Goal: Transaction & Acquisition: Book appointment/travel/reservation

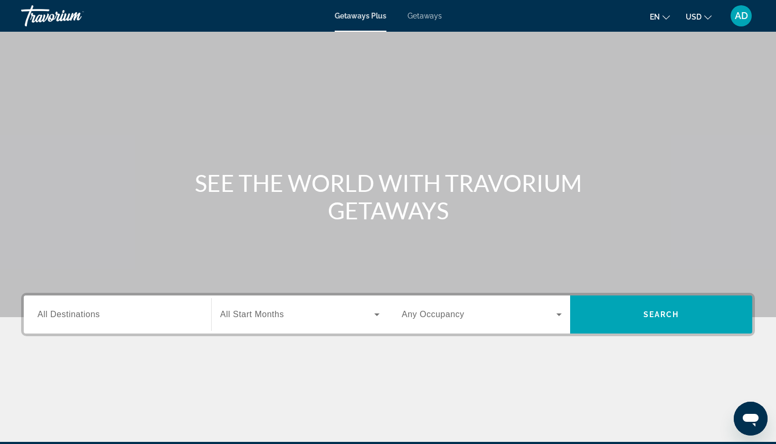
click at [142, 309] on input "Destination All Destinations" at bounding box center [117, 314] width 160 height 13
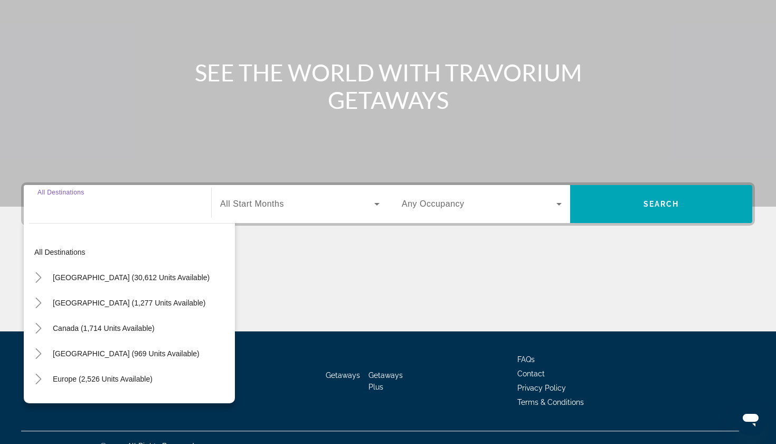
scroll to position [127, 0]
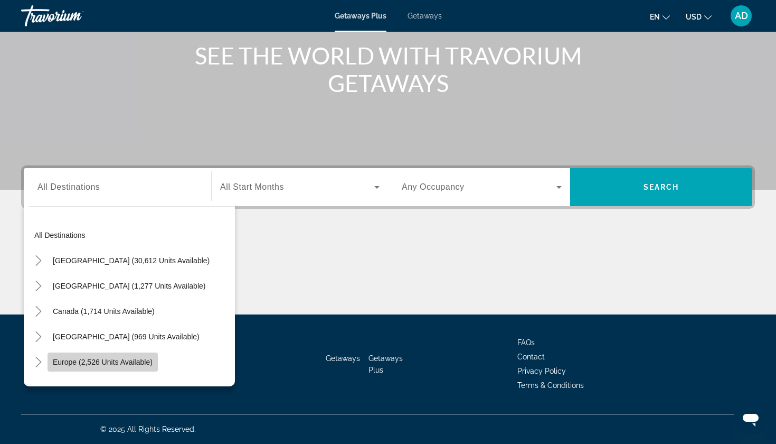
click at [138, 369] on span "Search widget" at bounding box center [103, 361] width 110 height 25
type input "**********"
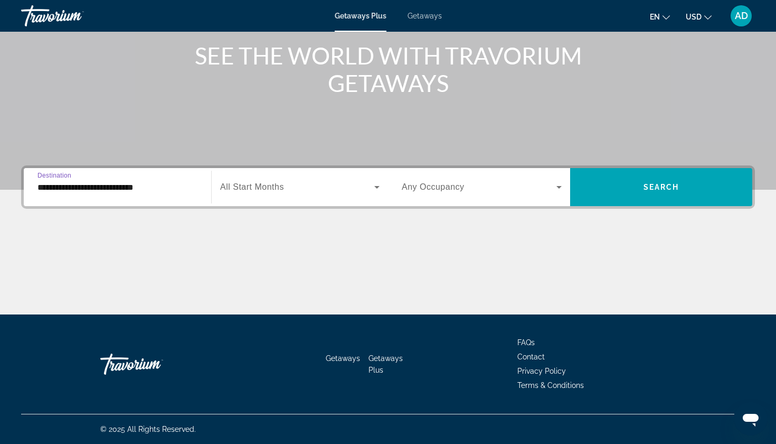
click at [368, 182] on span "Search widget" at bounding box center [297, 187] width 154 height 13
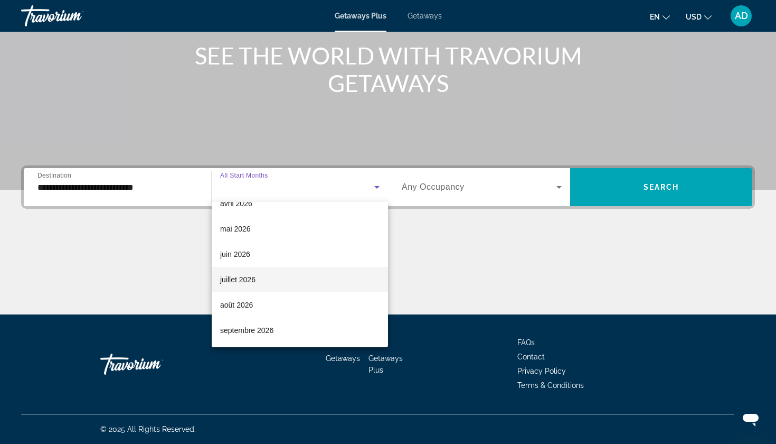
scroll to position [218, 0]
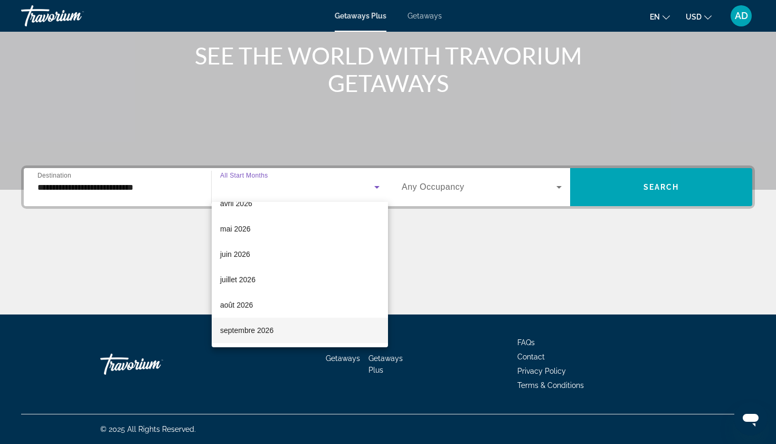
click at [276, 324] on mat-option "septembre 2026" at bounding box center [300, 329] width 176 height 25
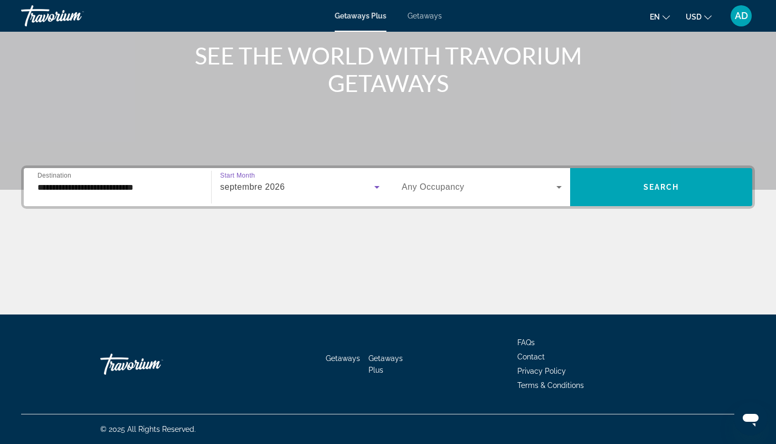
click at [541, 182] on span "Search widget" at bounding box center [479, 187] width 155 height 13
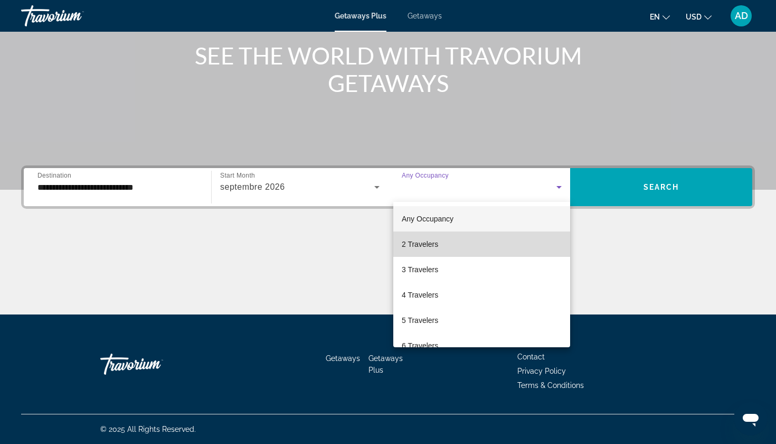
click at [461, 245] on mat-option "2 Travelers" at bounding box center [481, 243] width 177 height 25
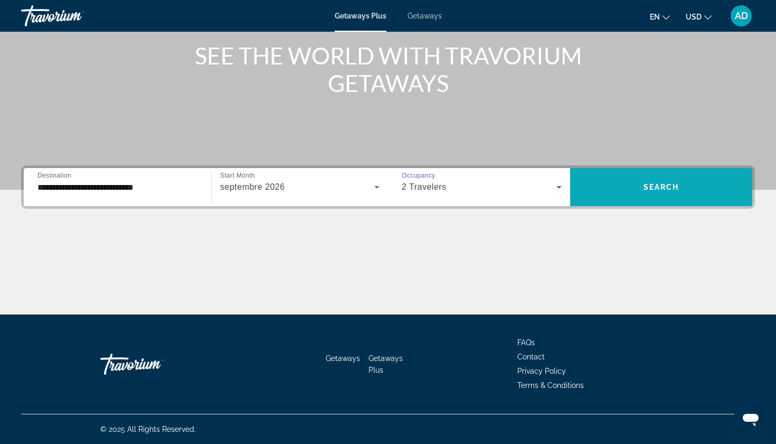
click at [605, 192] on span "Search widget" at bounding box center [661, 186] width 182 height 25
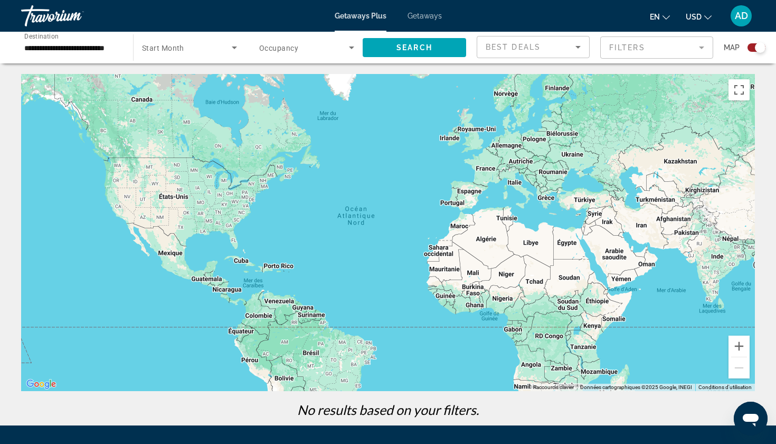
click at [332, 54] on div "Search widget" at bounding box center [306, 48] width 95 height 30
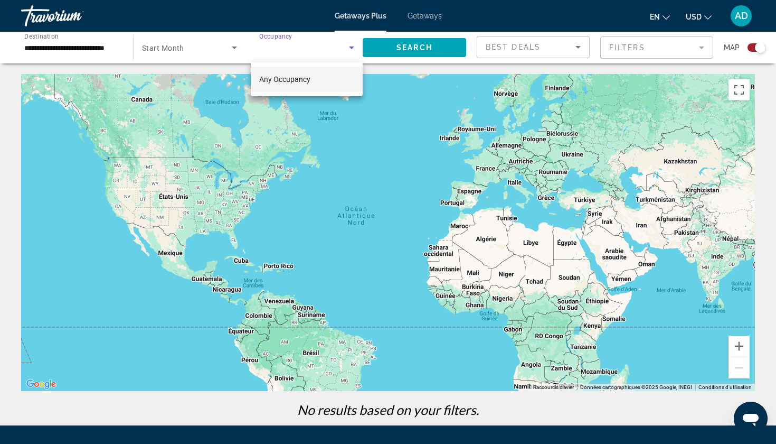
click at [318, 80] on mat-option "Any Occupancy" at bounding box center [307, 79] width 112 height 25
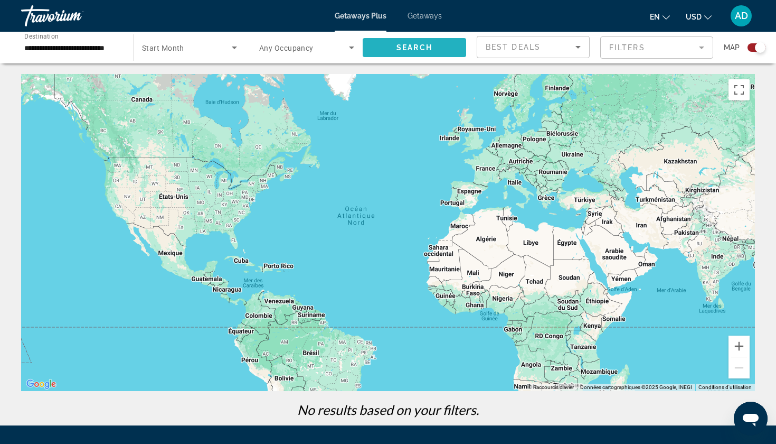
click at [437, 44] on span "Search widget" at bounding box center [415, 47] width 104 height 25
click at [156, 49] on span "Start Month" at bounding box center [163, 48] width 42 height 8
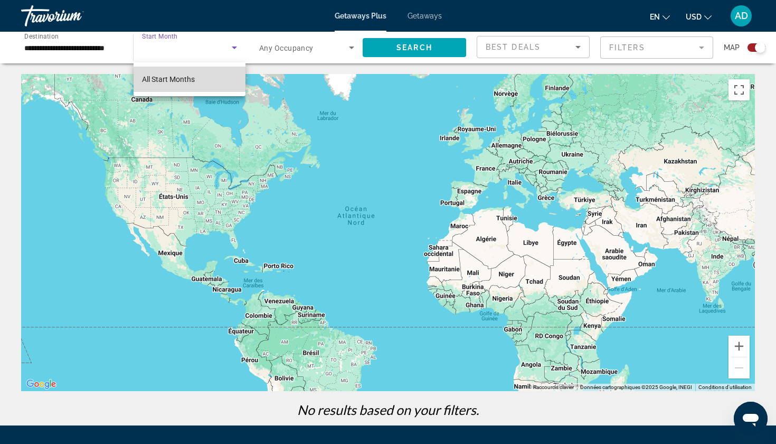
click at [171, 75] on span "All Start Months" at bounding box center [168, 79] width 53 height 8
click at [419, 22] on div "Getaways Plus Getaways en English Español Français Italiano Português русский U…" at bounding box center [388, 15] width 776 height 27
click at [418, 13] on span "Getaways" at bounding box center [425, 16] width 34 height 8
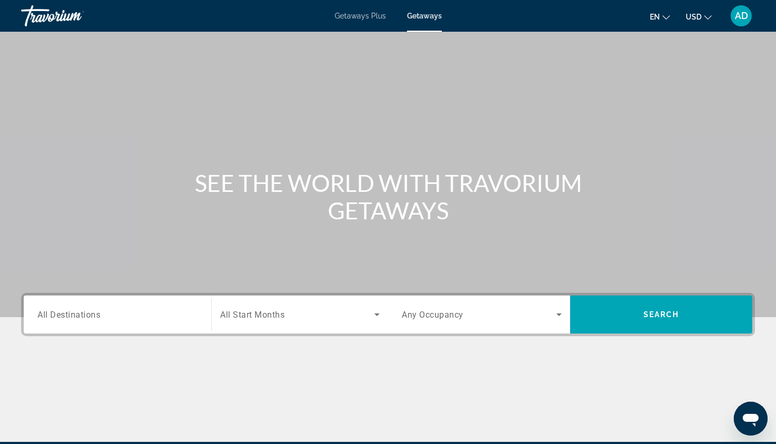
click at [151, 324] on div "Search widget" at bounding box center [117, 314] width 160 height 30
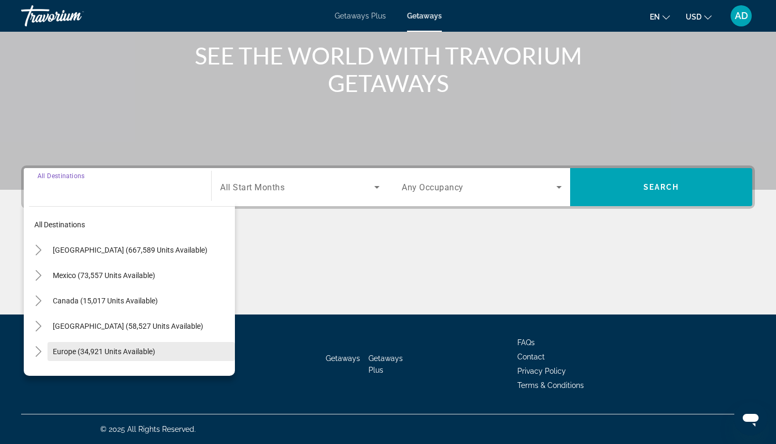
click at [152, 346] on span "Search widget" at bounding box center [141, 351] width 187 height 25
type input "**********"
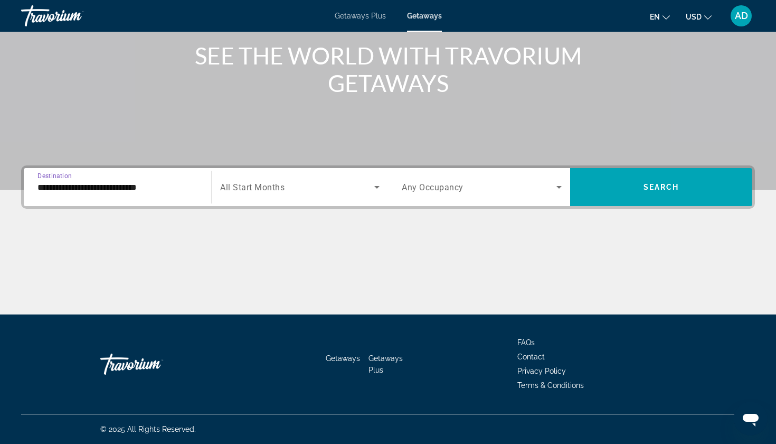
click at [340, 185] on span "Search widget" at bounding box center [297, 187] width 154 height 13
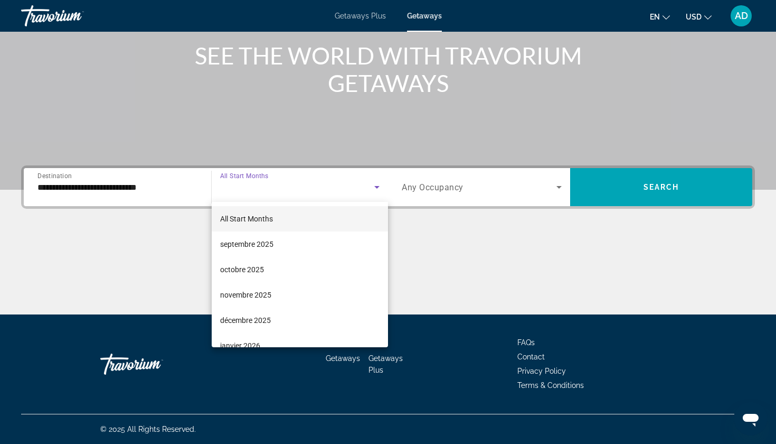
click at [321, 221] on mat-option "All Start Months" at bounding box center [300, 218] width 176 height 25
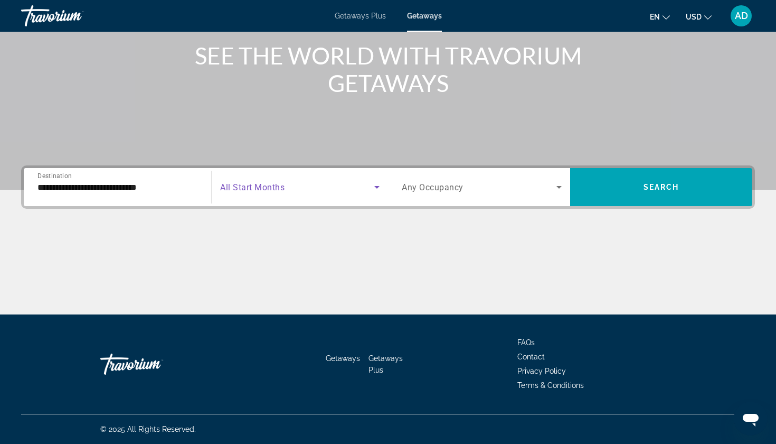
click at [537, 192] on span "Search widget" at bounding box center [479, 187] width 155 height 13
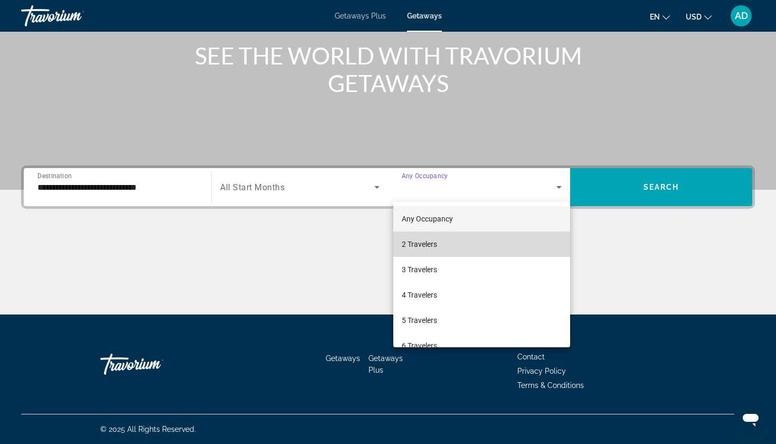
click at [460, 247] on mat-option "2 Travelers" at bounding box center [481, 243] width 177 height 25
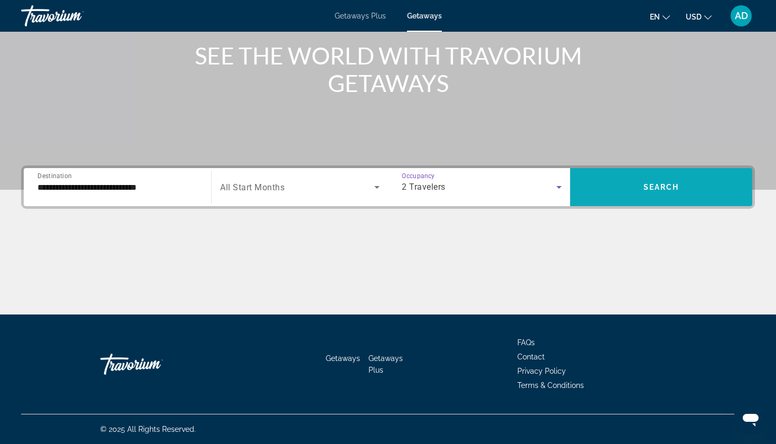
click at [624, 186] on span "Search widget" at bounding box center [661, 186] width 182 height 25
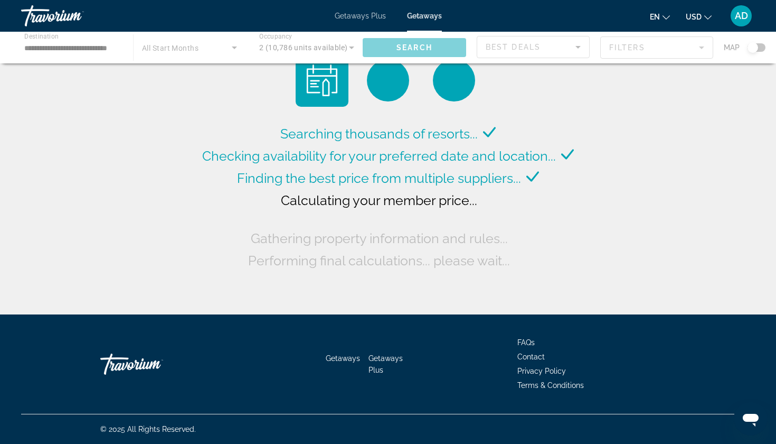
click at [624, 186] on div "Searching thousands of resorts... Checking availability for your preferred date…" at bounding box center [388, 160] width 776 height 320
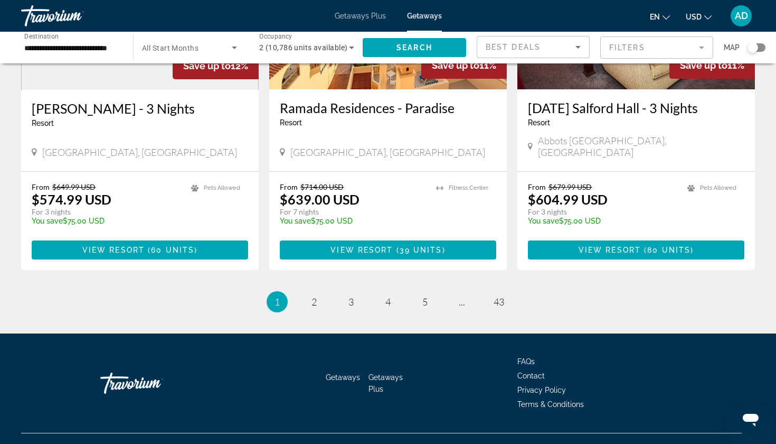
scroll to position [1295, 0]
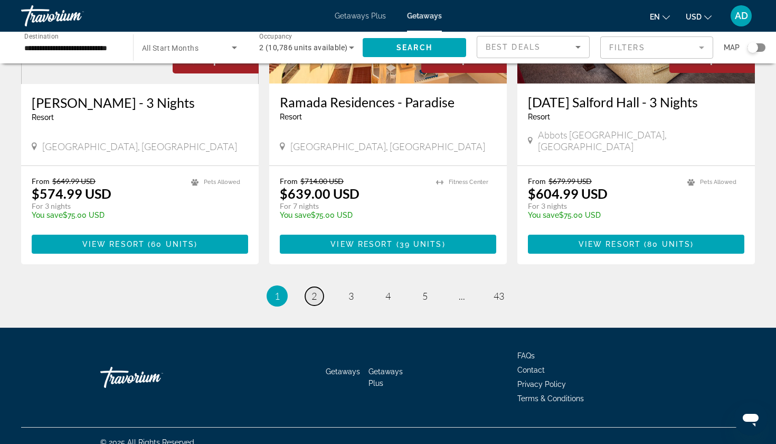
click at [315, 290] on span "2" at bounding box center [314, 296] width 5 height 12
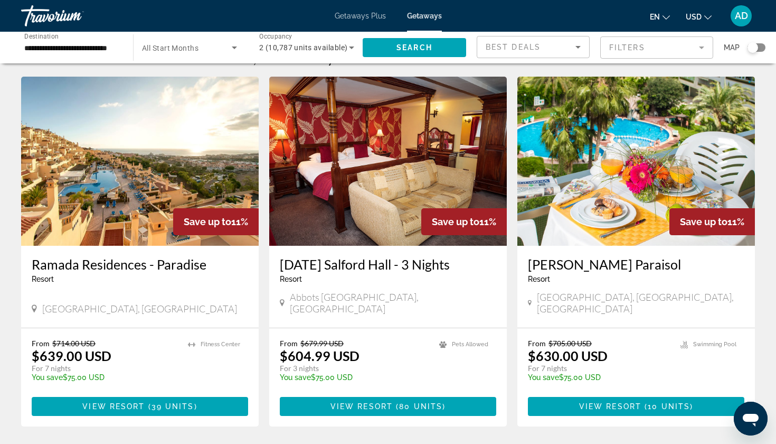
scroll to position [22, 0]
